Goal: Information Seeking & Learning: Check status

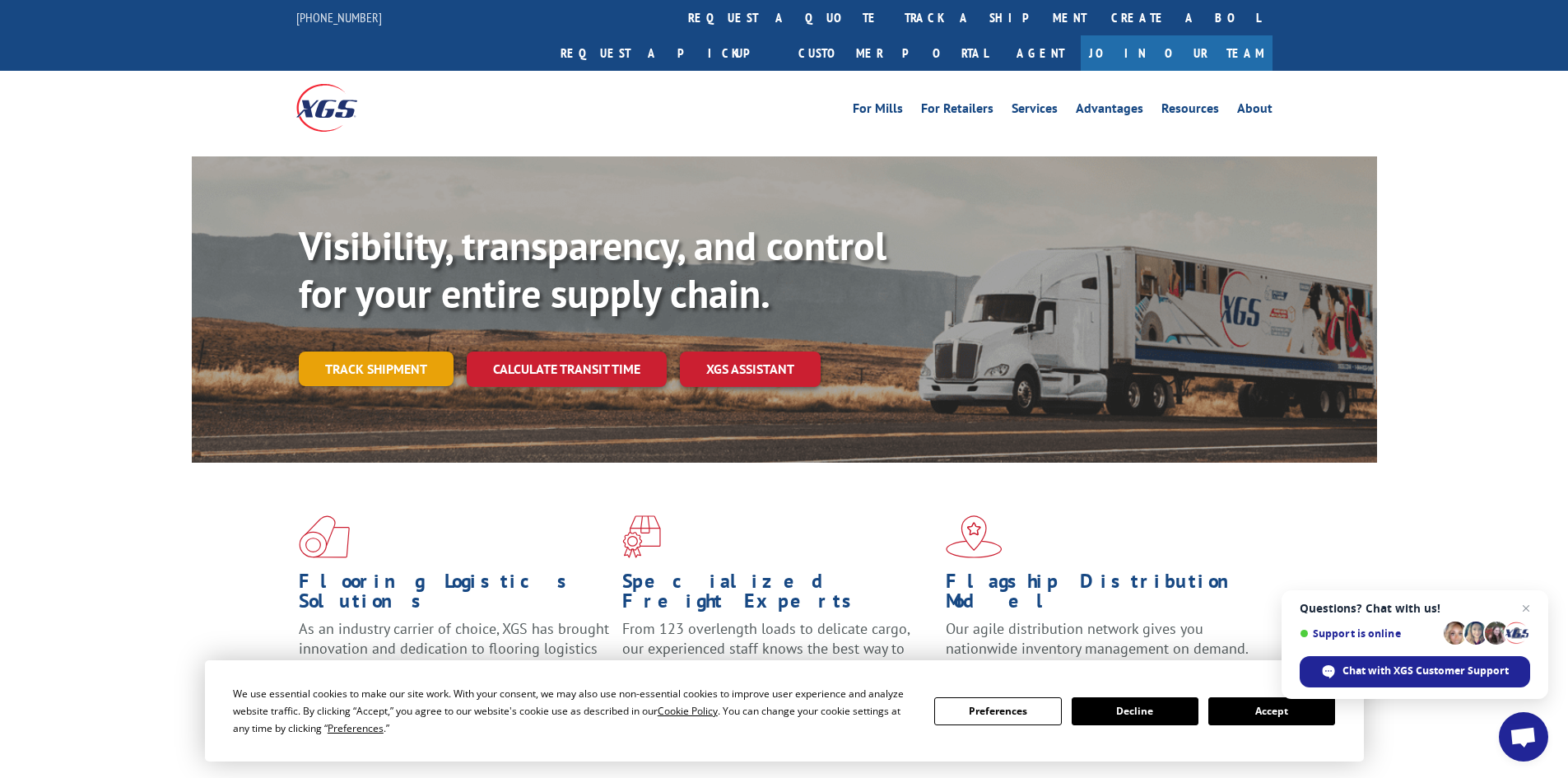
click at [373, 351] on link "Track shipment" at bounding box center [375, 369] width 154 height 35
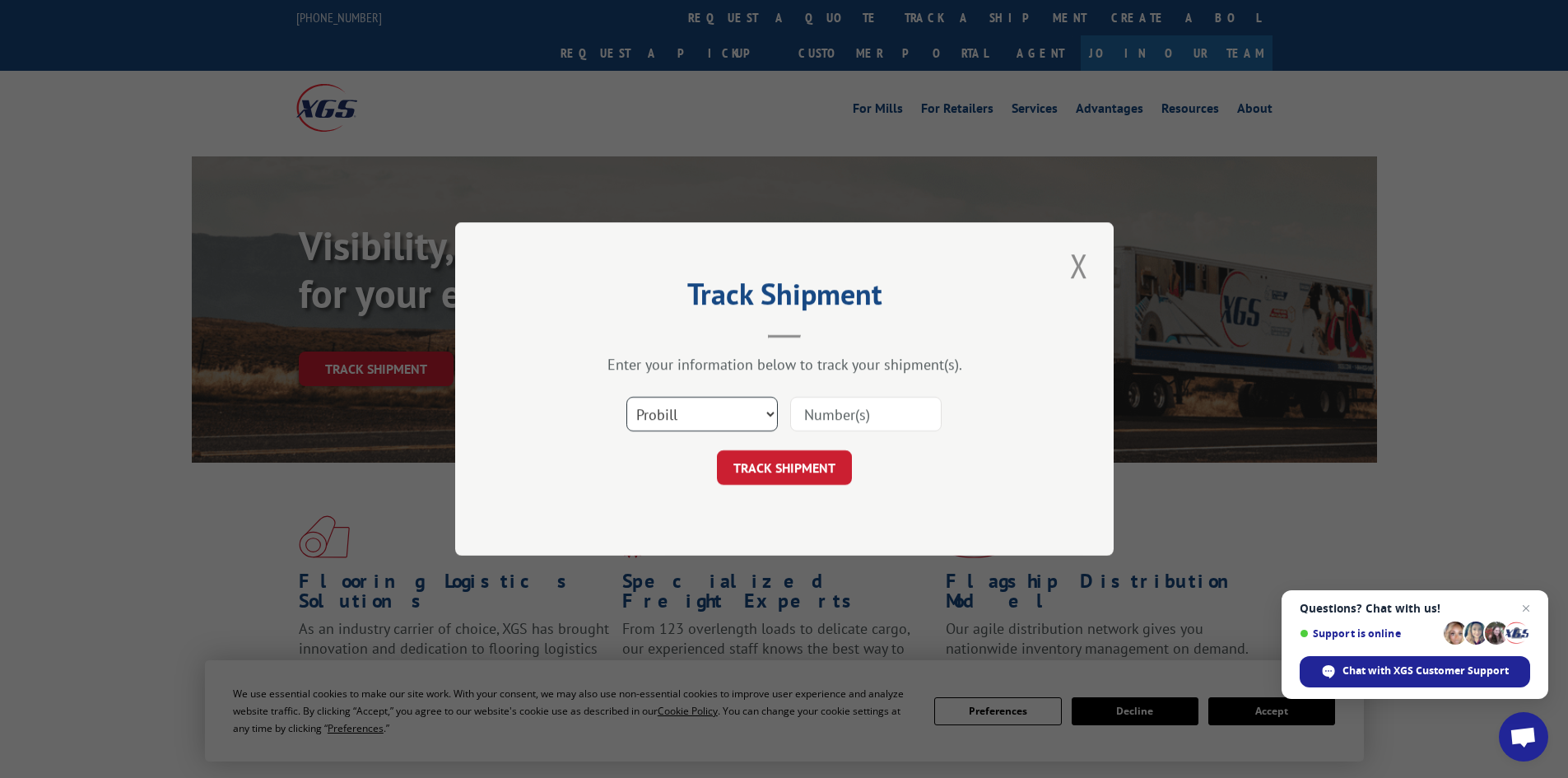
click at [739, 403] on select "Select category... Probill BOL PO" at bounding box center [702, 414] width 152 height 35
select select "bol"
click at [626, 397] on select "Select category... Probill BOL PO" at bounding box center [702, 414] width 152 height 35
click at [835, 409] on input at bounding box center [866, 414] width 152 height 35
paste input "4835998"
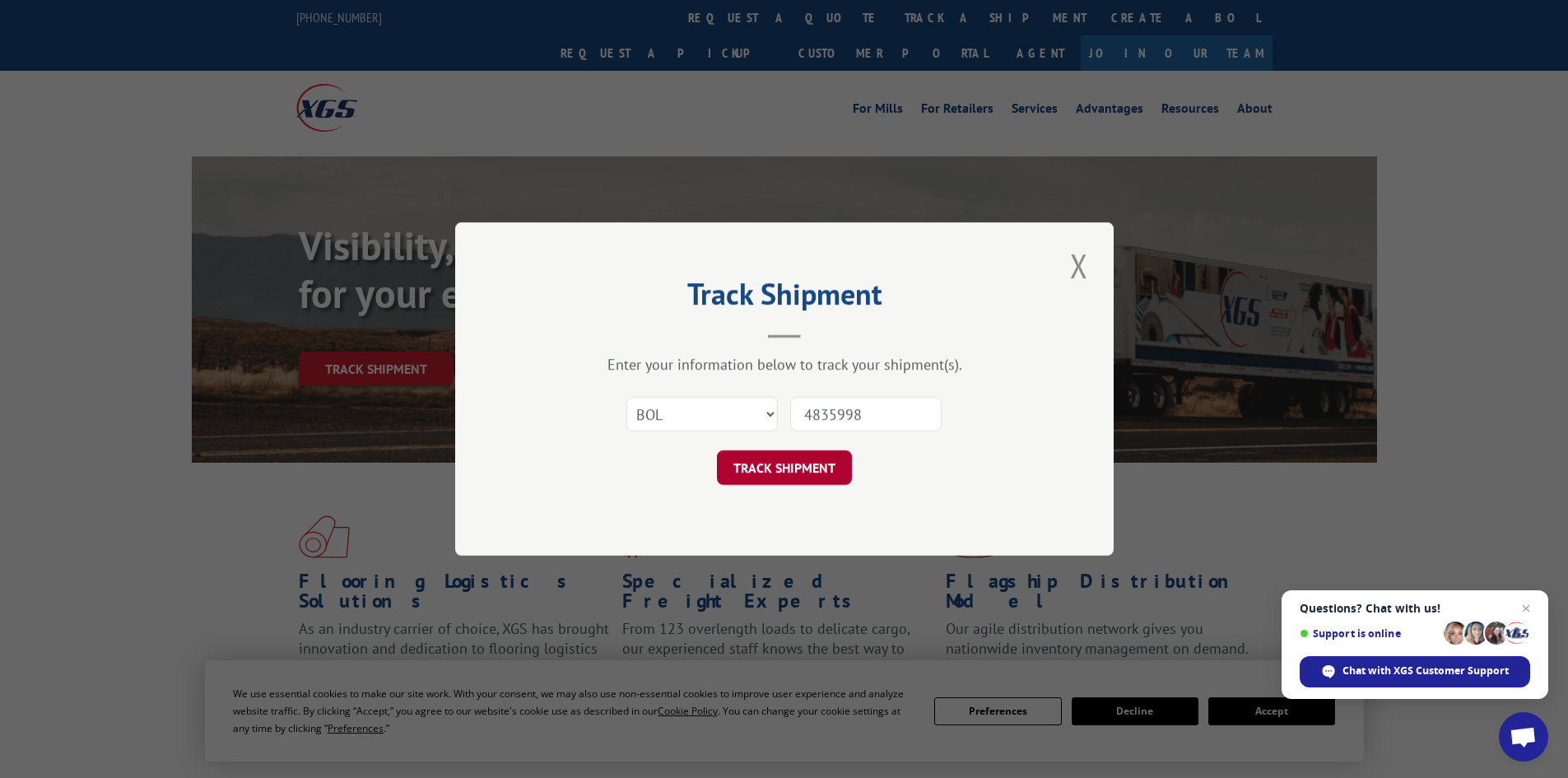
type input "4835998"
click at [776, 467] on button "TRACK SHIPMENT" at bounding box center [785, 467] width 135 height 35
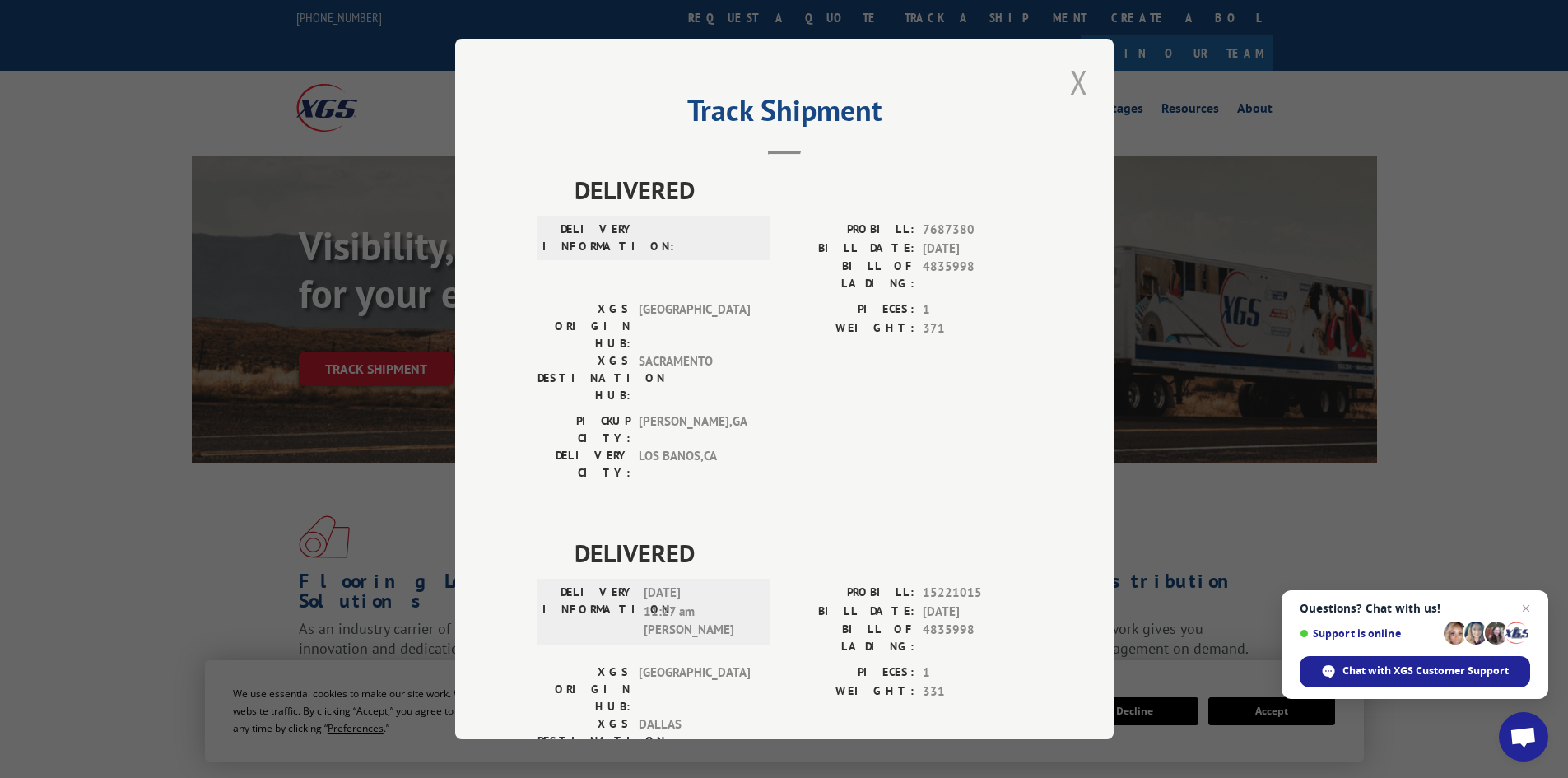
click at [1076, 80] on button "Close modal" at bounding box center [1079, 81] width 28 height 45
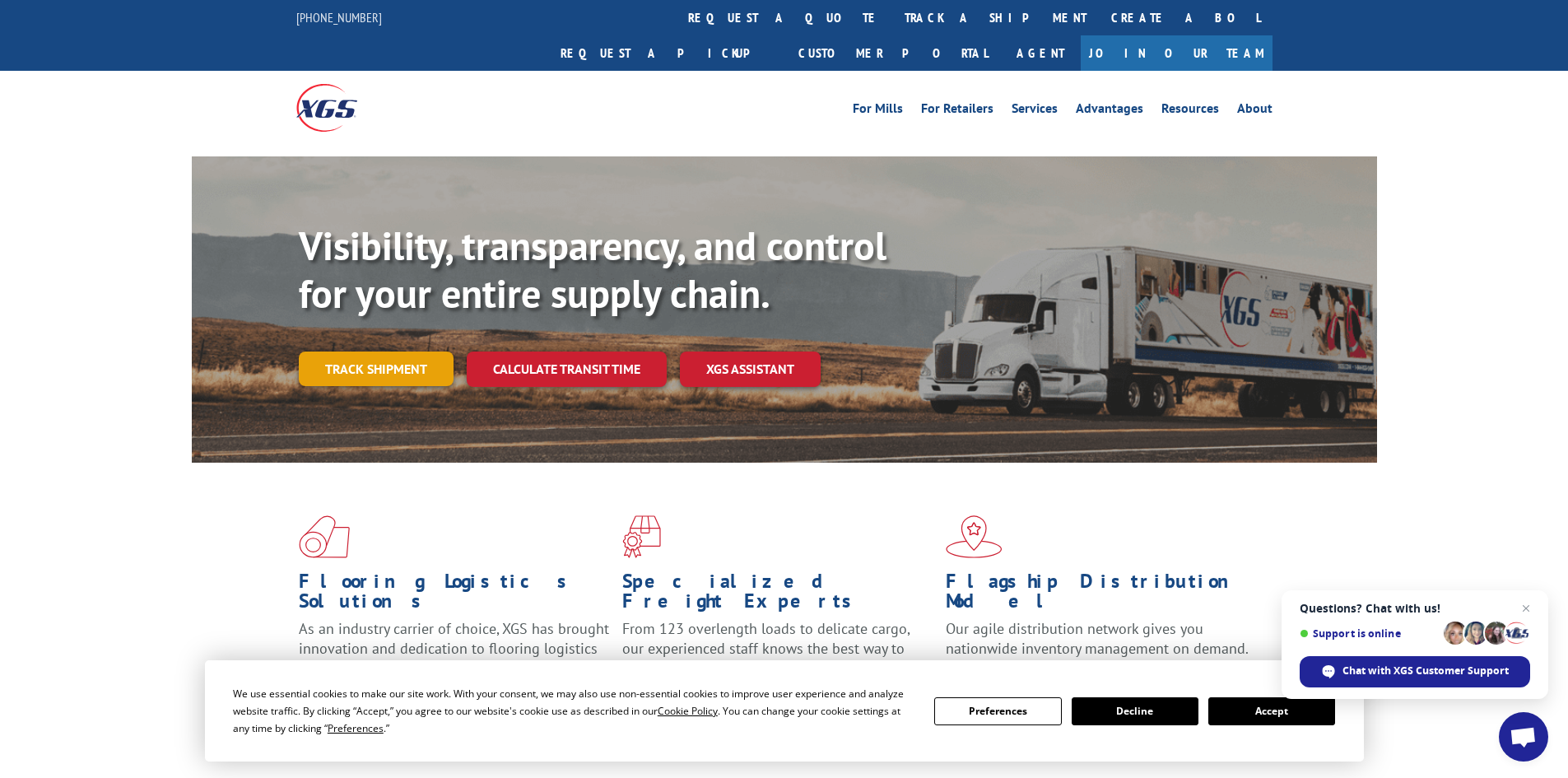
click at [408, 351] on link "Track shipment" at bounding box center [375, 369] width 154 height 35
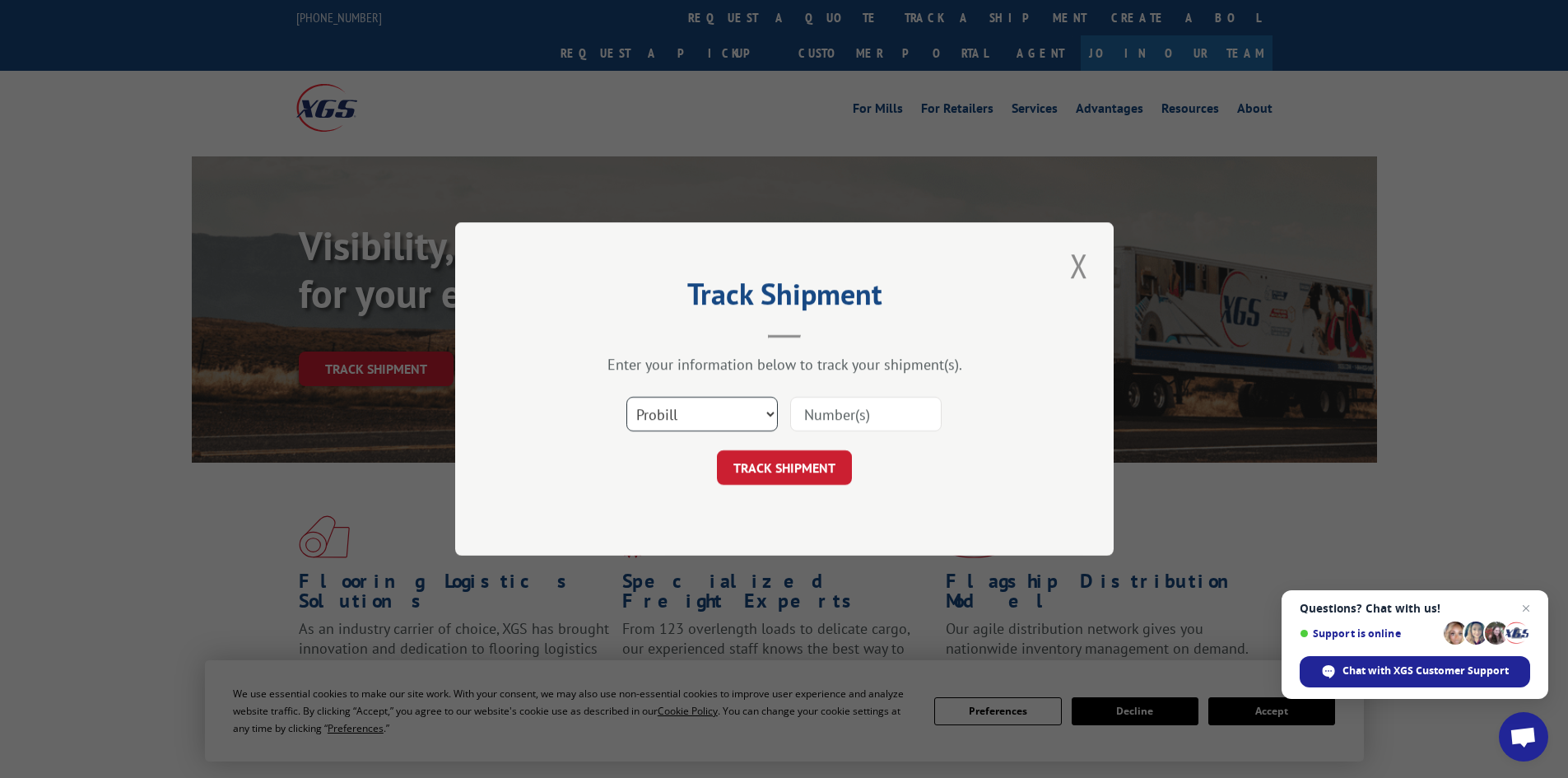
click at [712, 417] on select "Select category... Probill BOL PO" at bounding box center [702, 414] width 152 height 35
select select "bol"
click at [626, 397] on select "Select category... Probill BOL PO" at bounding box center [702, 414] width 152 height 35
click at [848, 409] on input at bounding box center [866, 414] width 152 height 35
paste input "6757614"
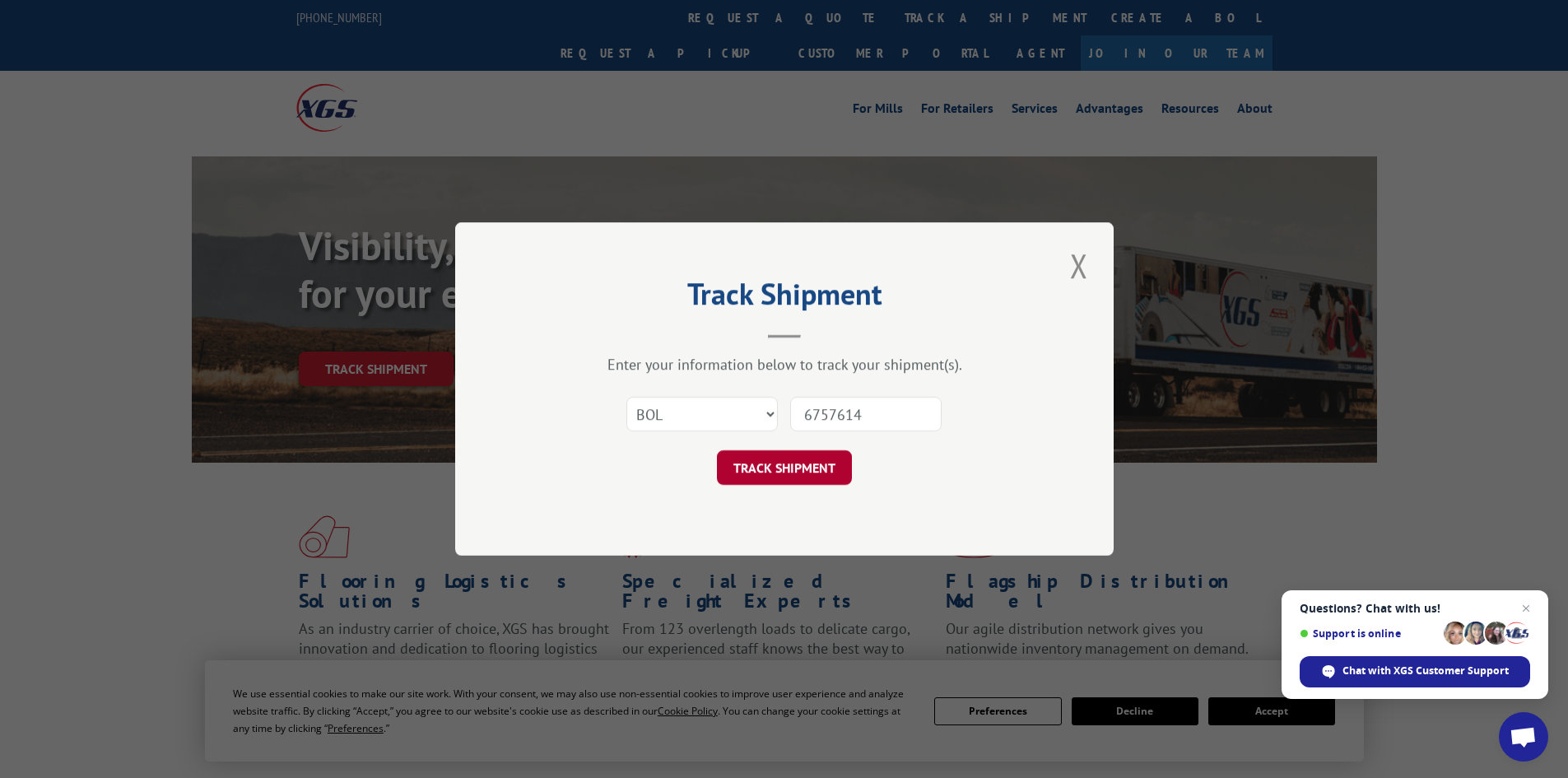
type input "6757614"
click at [807, 473] on button "TRACK SHIPMENT" at bounding box center [785, 467] width 135 height 35
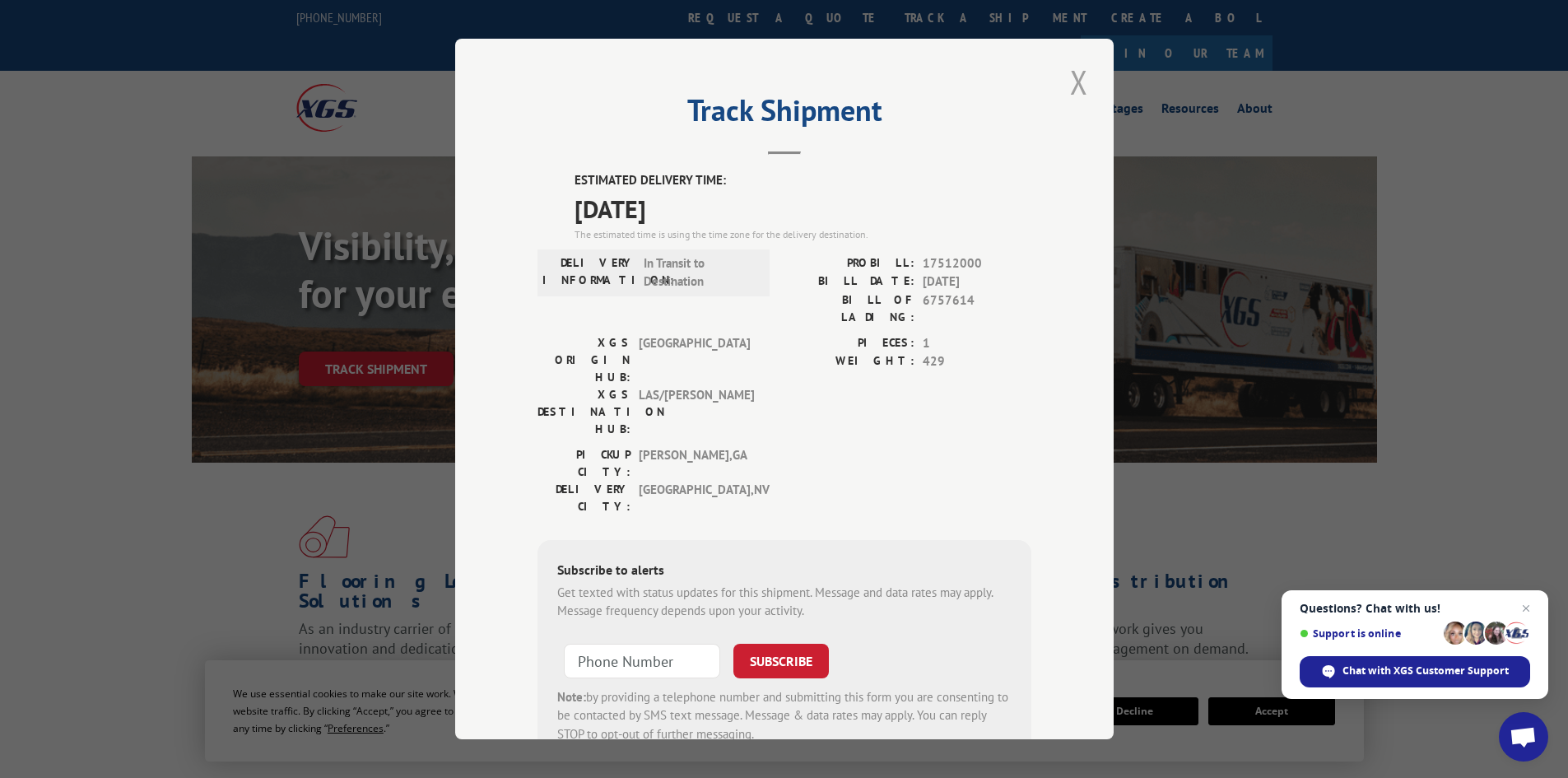
click at [1071, 77] on button "Close modal" at bounding box center [1079, 81] width 28 height 45
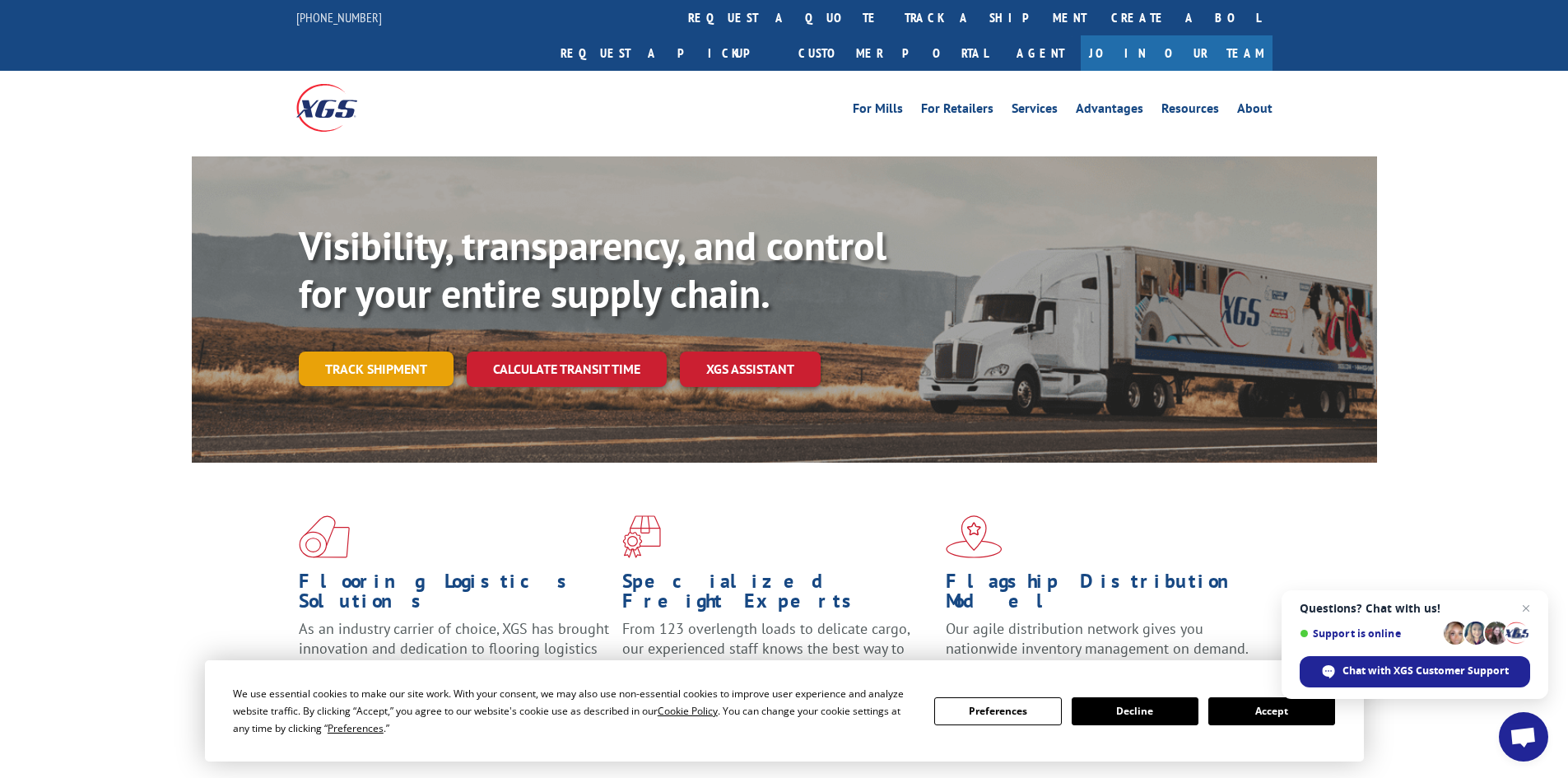
click at [398, 351] on link "Track shipment" at bounding box center [375, 369] width 154 height 35
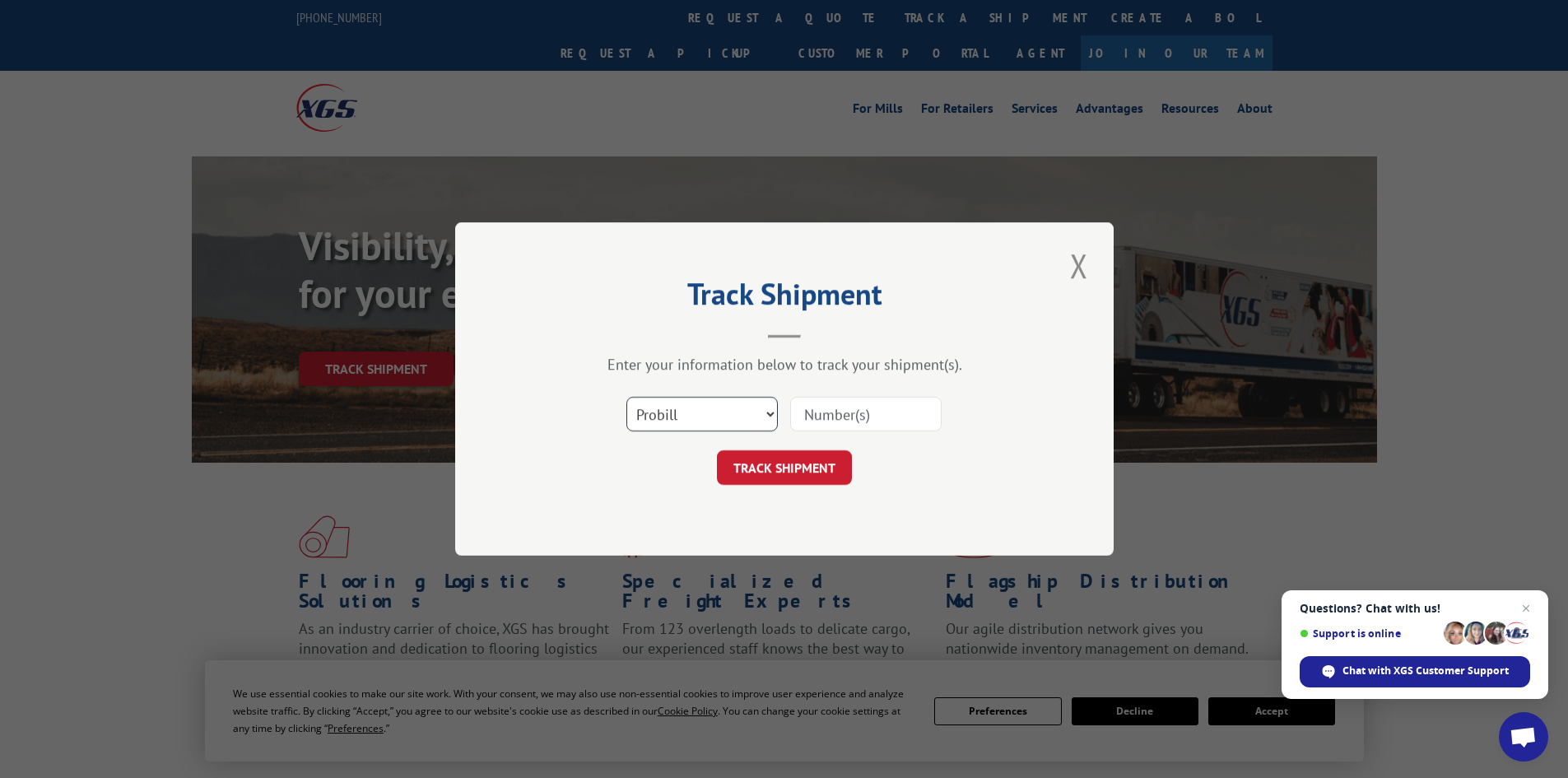
click at [702, 421] on select "Select category... Probill BOL PO" at bounding box center [702, 414] width 152 height 35
select select "bol"
click at [626, 397] on select "Select category... Probill BOL PO" at bounding box center [702, 414] width 152 height 35
click at [829, 407] on input at bounding box center [866, 414] width 152 height 35
drag, startPoint x: 829, startPoint y: 407, endPoint x: 823, endPoint y: 414, distance: 9.2
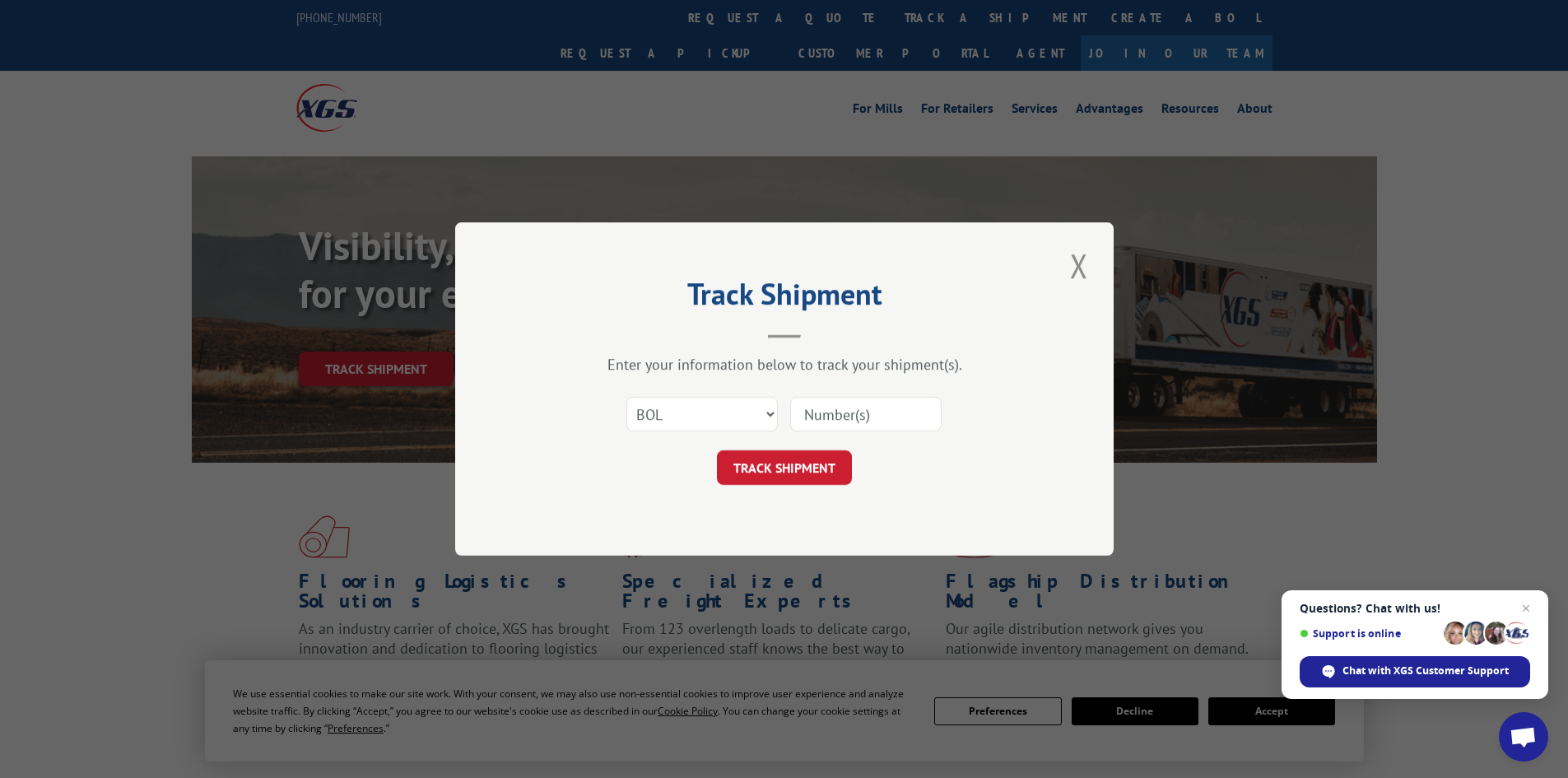
paste input "5926982"
type input "5926982"
click at [796, 473] on button "TRACK SHIPMENT" at bounding box center [785, 467] width 135 height 35
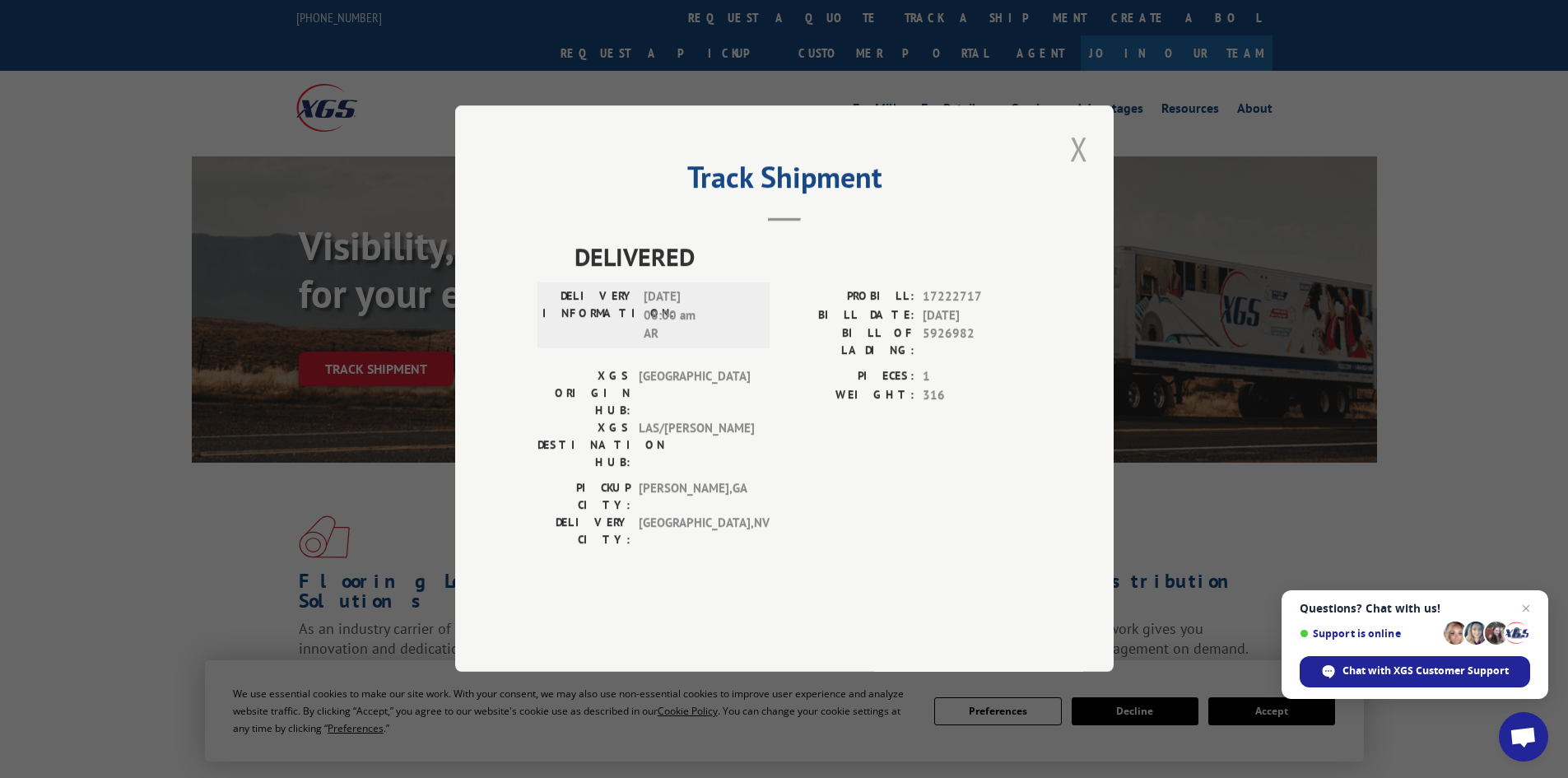
click at [1083, 171] on button "Close modal" at bounding box center [1079, 148] width 28 height 45
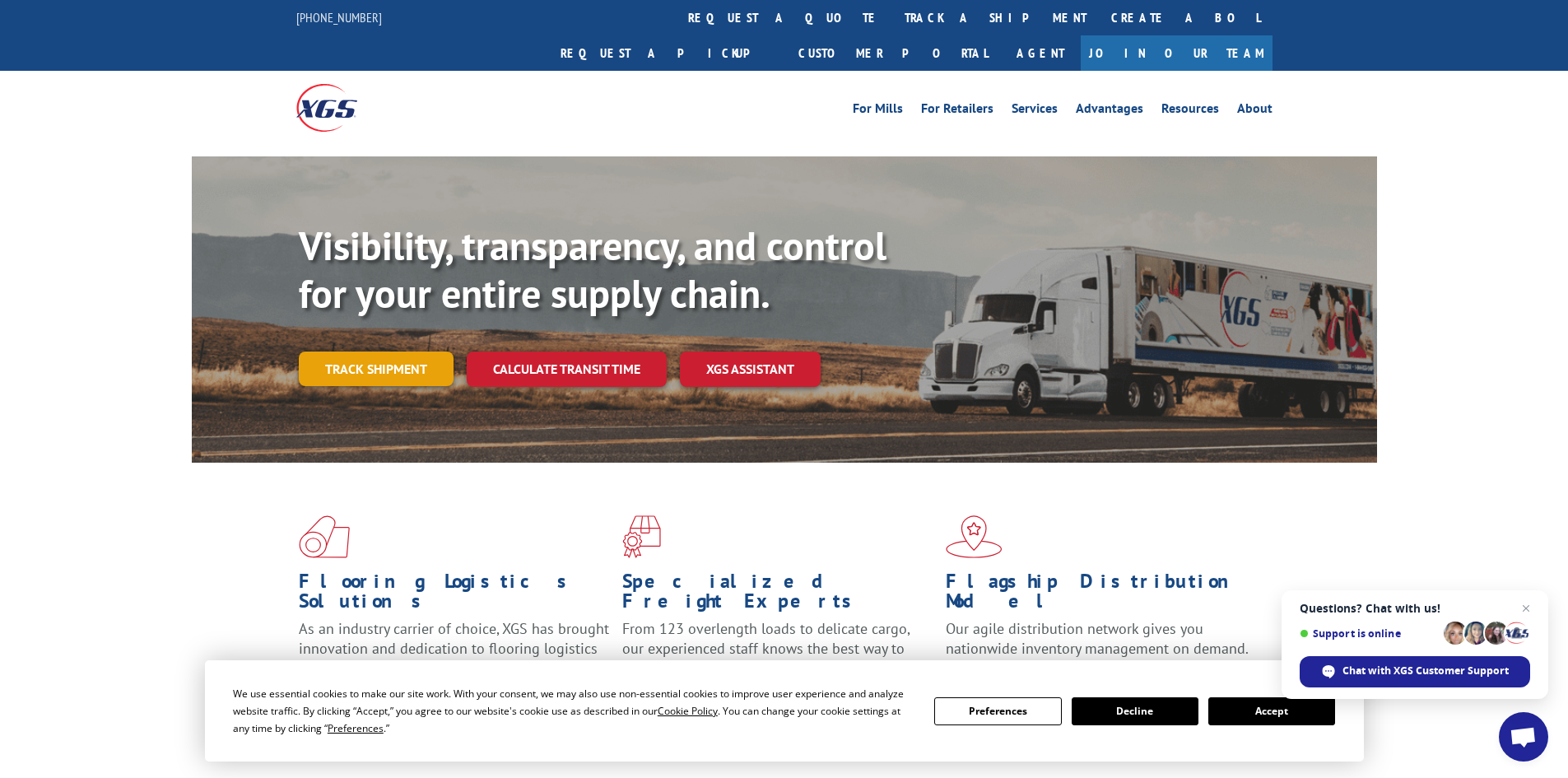
click at [378, 351] on link "Track shipment" at bounding box center [375, 369] width 154 height 35
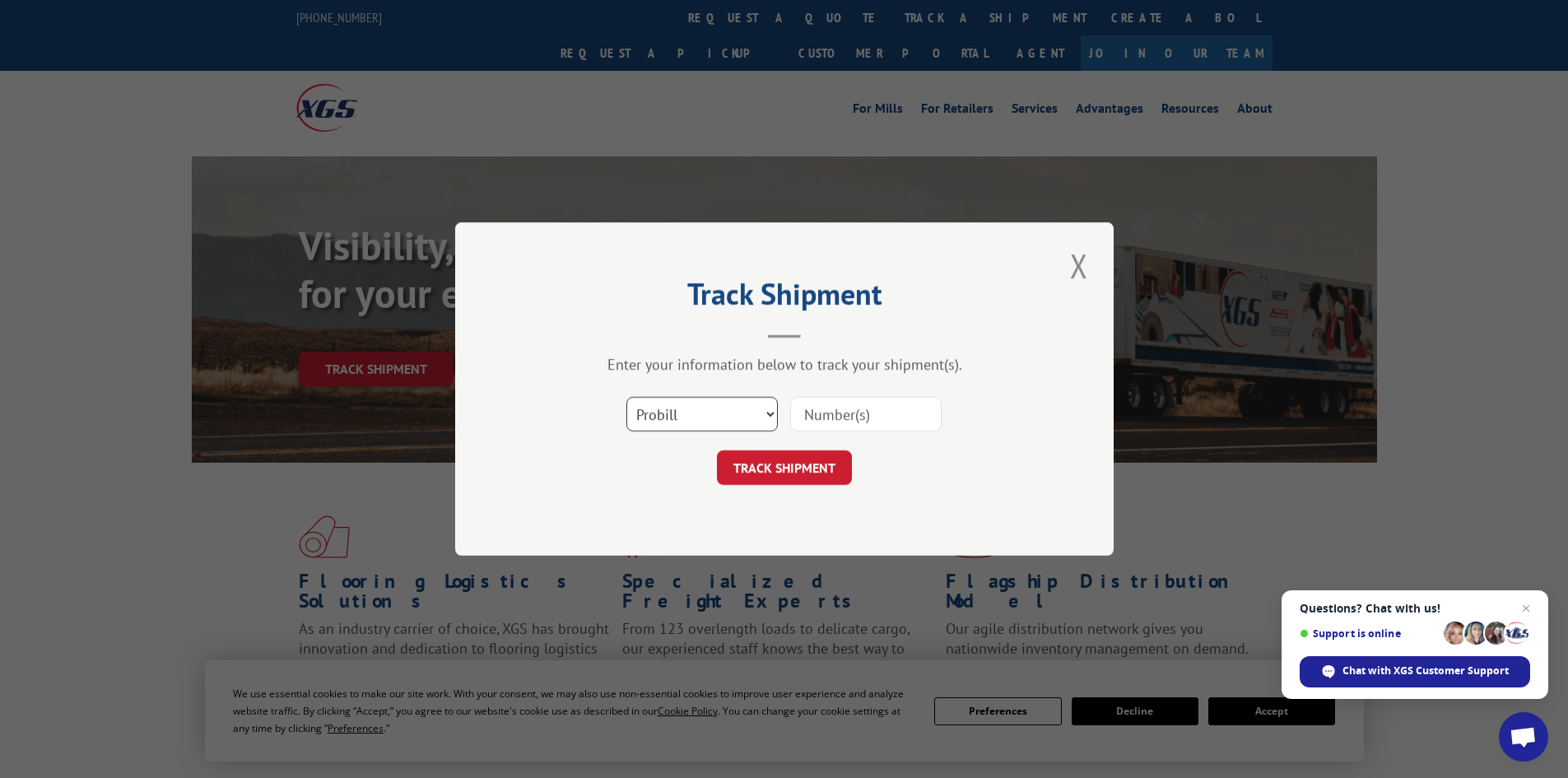
click at [754, 421] on select "Select category... Probill BOL PO" at bounding box center [702, 414] width 152 height 35
select select "bol"
click at [626, 397] on select "Select category... Probill BOL PO" at bounding box center [702, 414] width 152 height 35
click at [883, 413] on input at bounding box center [866, 414] width 152 height 35
click at [895, 420] on input at bounding box center [866, 414] width 152 height 35
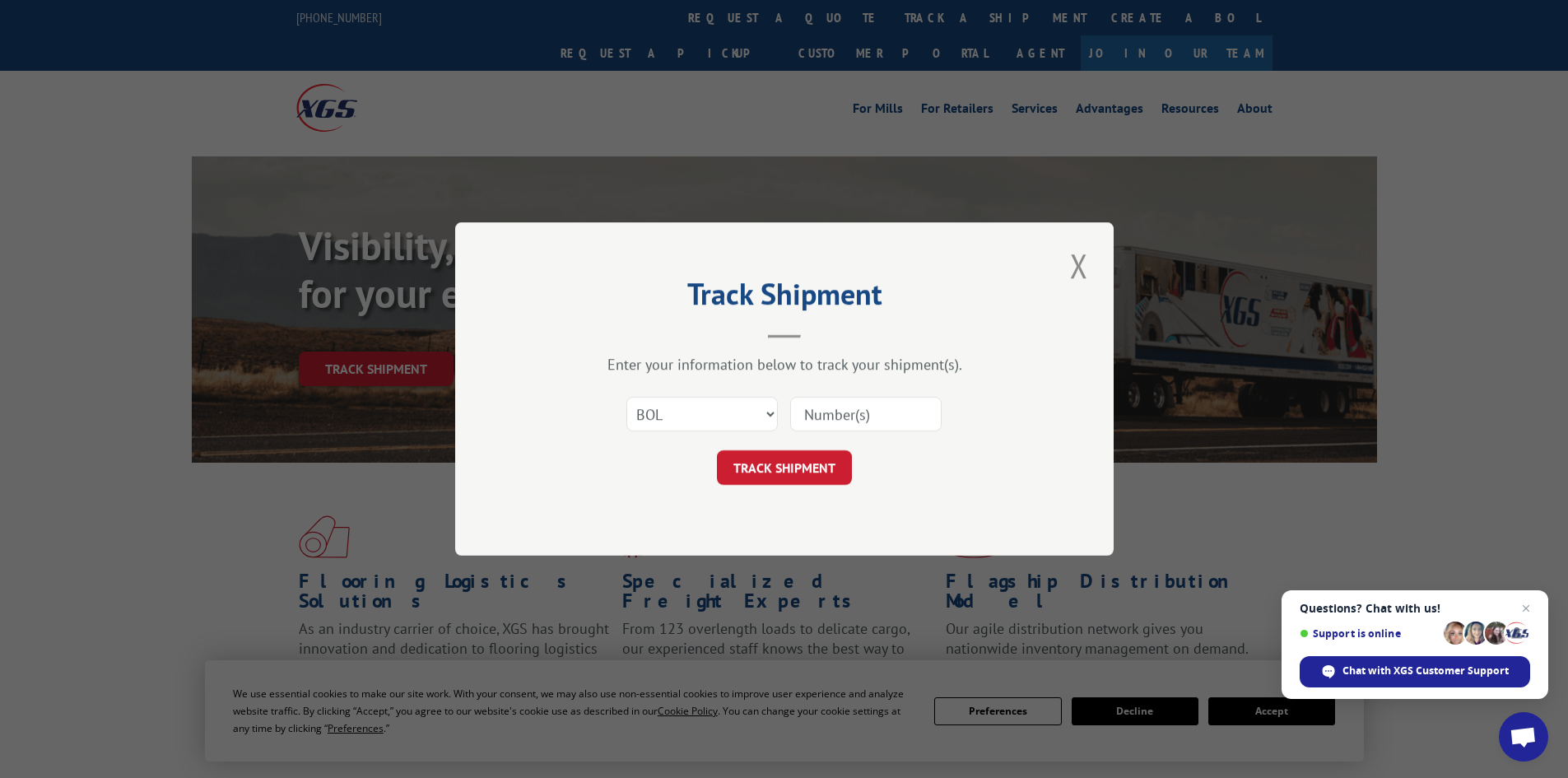
paste input "421753"
type input "421753"
click at [781, 462] on button "TRACK SHIPMENT" at bounding box center [785, 467] width 135 height 35
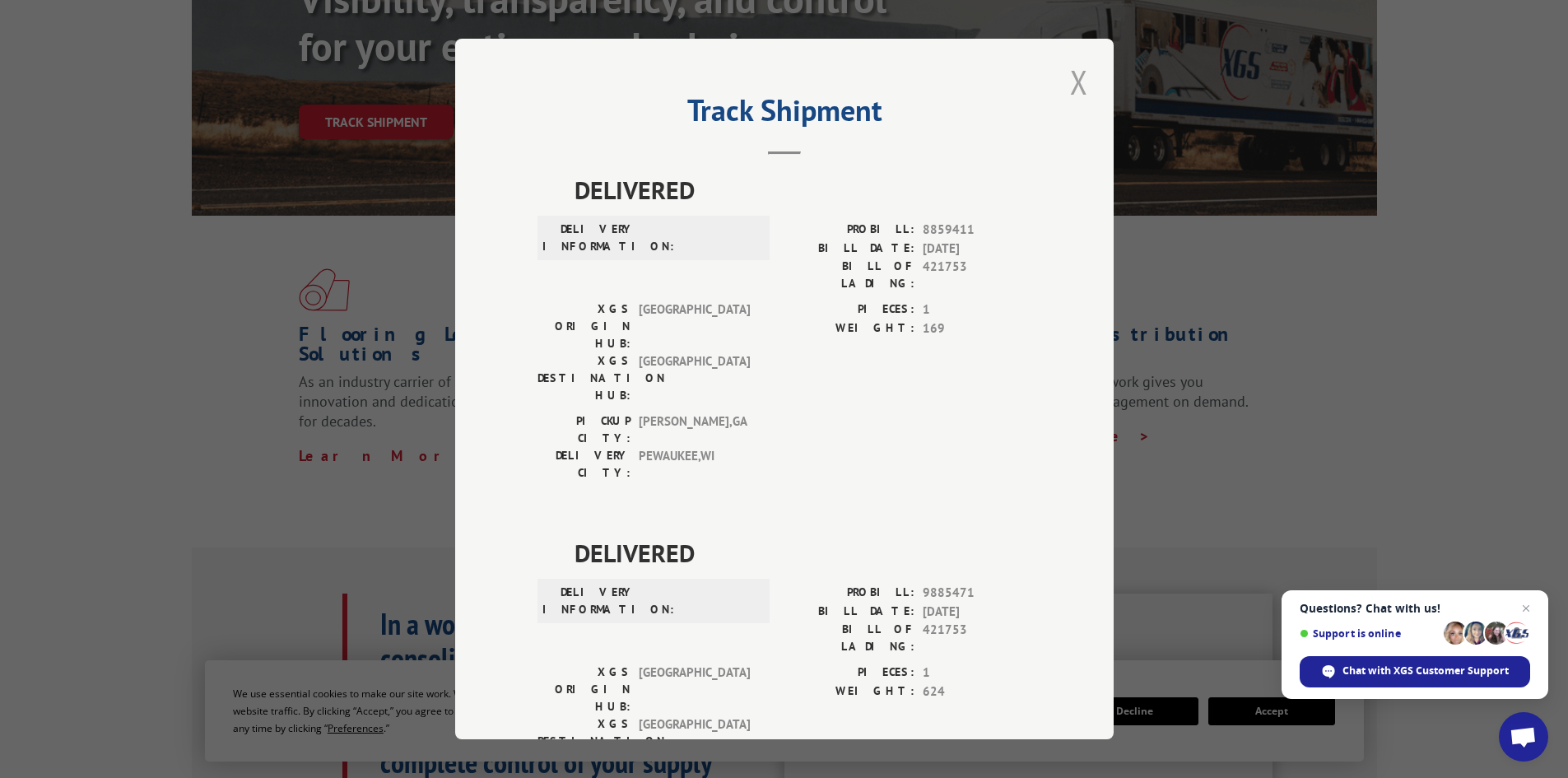
click at [1074, 76] on button "Close modal" at bounding box center [1079, 81] width 28 height 45
